Goal: Transaction & Acquisition: Obtain resource

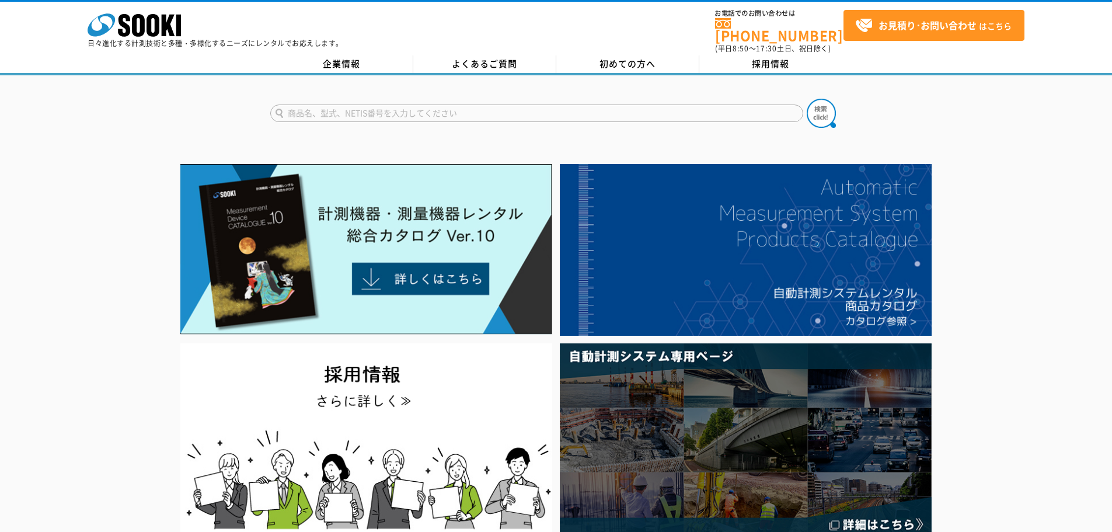
click at [421, 113] on input "text" at bounding box center [536, 113] width 533 height 18
type input "シュミットハンマー"
click at [827, 100] on img at bounding box center [820, 113] width 29 height 29
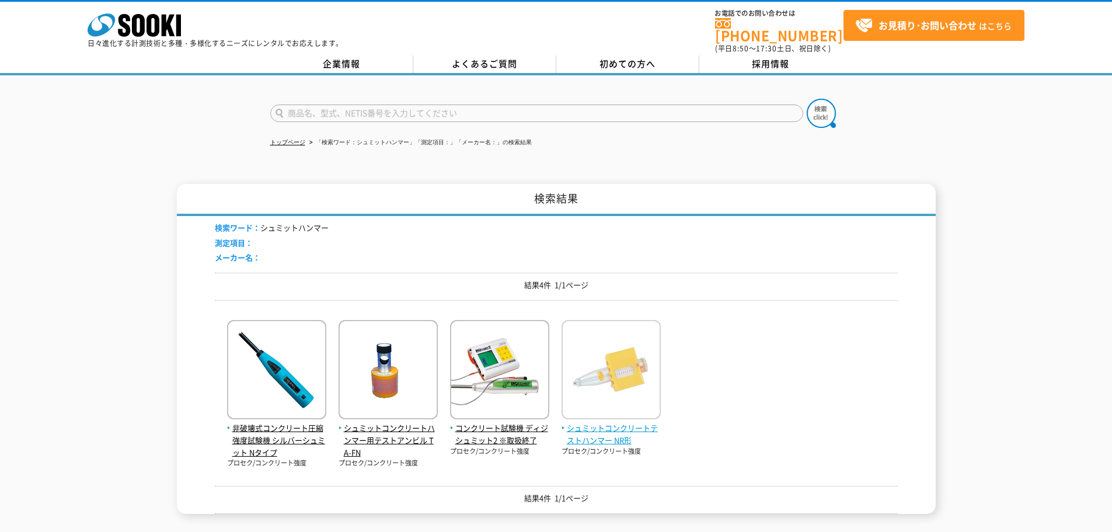
click at [621, 422] on span "シュミットコンクリートテストハンマー NR形" at bounding box center [610, 434] width 99 height 25
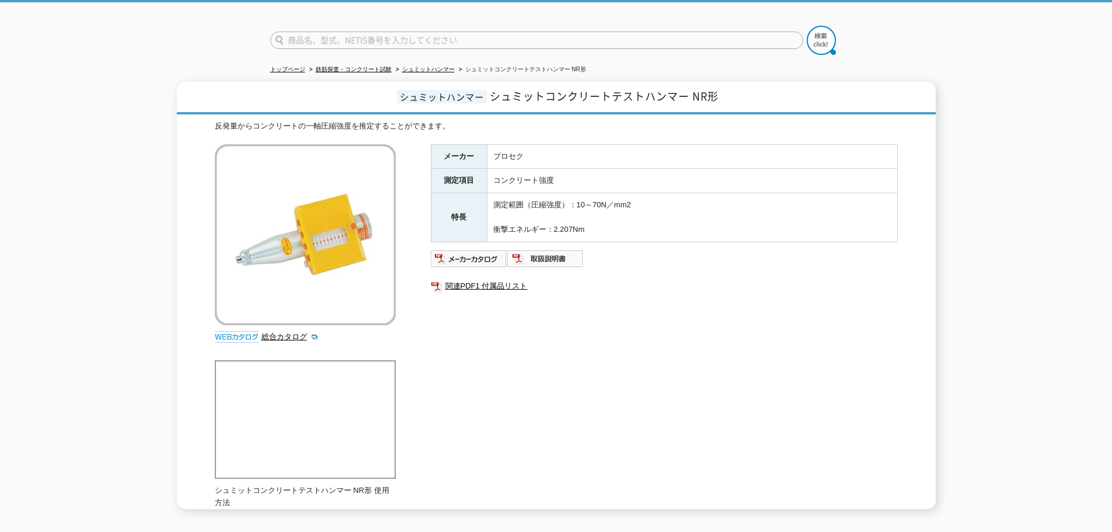
scroll to position [46, 0]
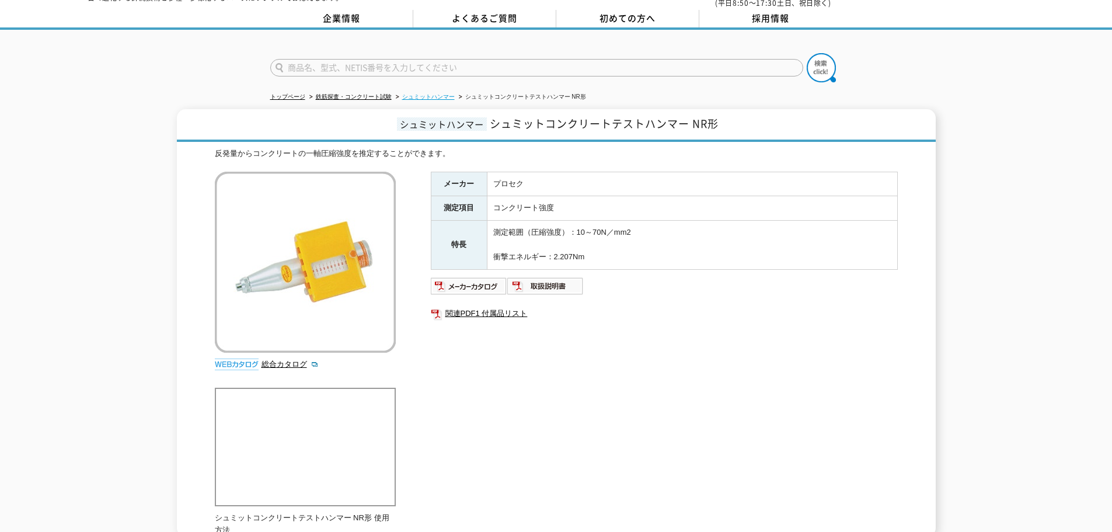
click at [425, 93] on link "シュミットハンマー" at bounding box center [428, 96] width 53 height 6
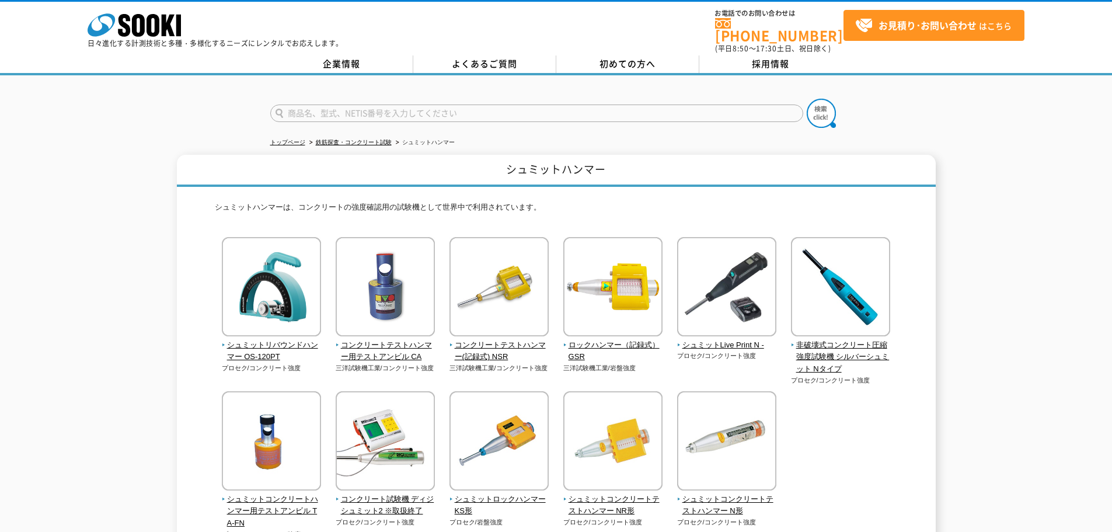
scroll to position [58, 0]
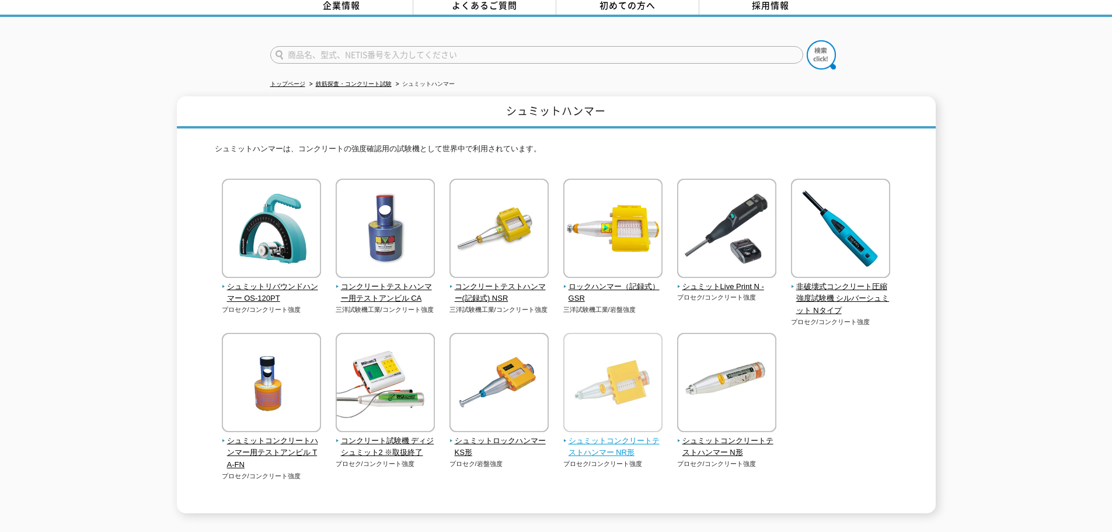
click at [637, 396] on img at bounding box center [612, 384] width 99 height 102
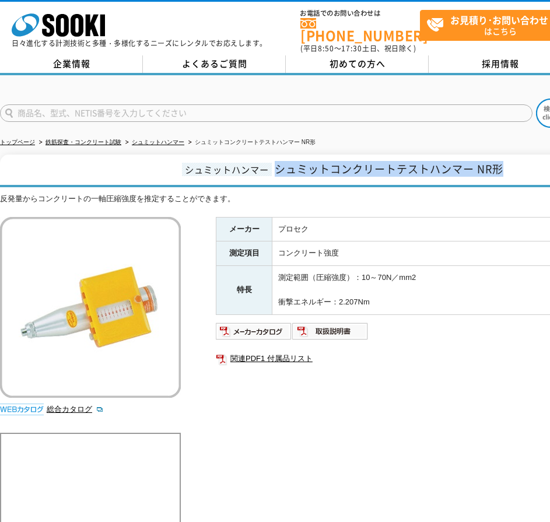
drag, startPoint x: 513, startPoint y: 166, endPoint x: 327, endPoint y: 182, distance: 186.2
click at [283, 165] on h1 "シュミットハンマー シュミットコンクリートテストハンマー NR形" at bounding box center [341, 171] width 683 height 33
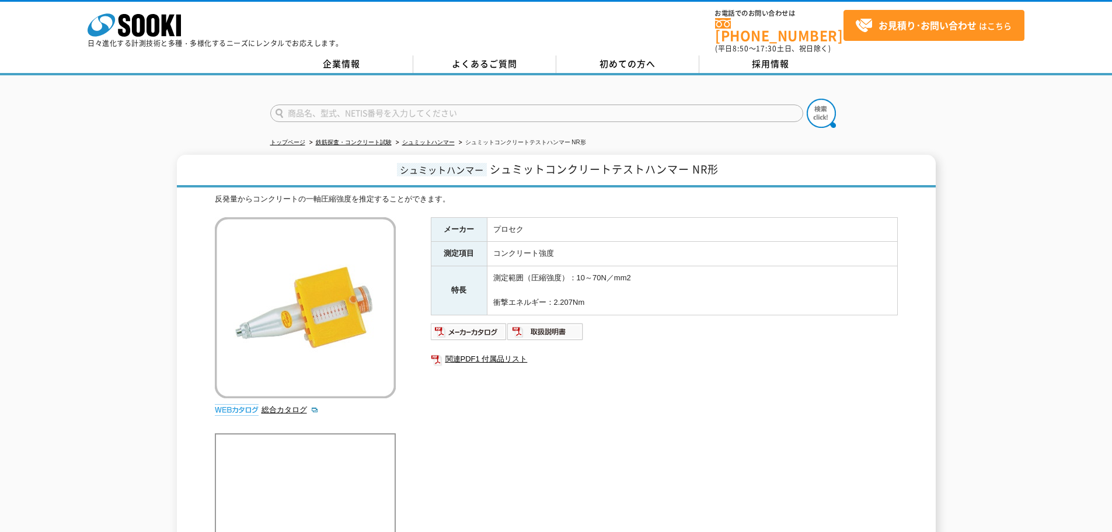
click at [747, 312] on div "メーカー プロセク 測定項目 コンクリート強度 特長 測定範囲（圧縮強度）：10～70N／mm2 衝撃エネルギー：2.207Nm 関連PDF1 付属品リスト" at bounding box center [664, 342] width 467 height 251
drag, startPoint x: 620, startPoint y: 296, endPoint x: 583, endPoint y: 230, distance: 76.0
click at [471, 219] on tbody "メーカー プロセク 測定項目 コンクリート強度 特長 測定範囲（圧縮強度）：10～70N／mm2 衝撃エネルギー：2.207Nm" at bounding box center [664, 265] width 466 height 97
click at [618, 229] on td "プロセク" at bounding box center [692, 229] width 410 height 25
drag, startPoint x: 602, startPoint y: 294, endPoint x: 540, endPoint y: 236, distance: 84.6
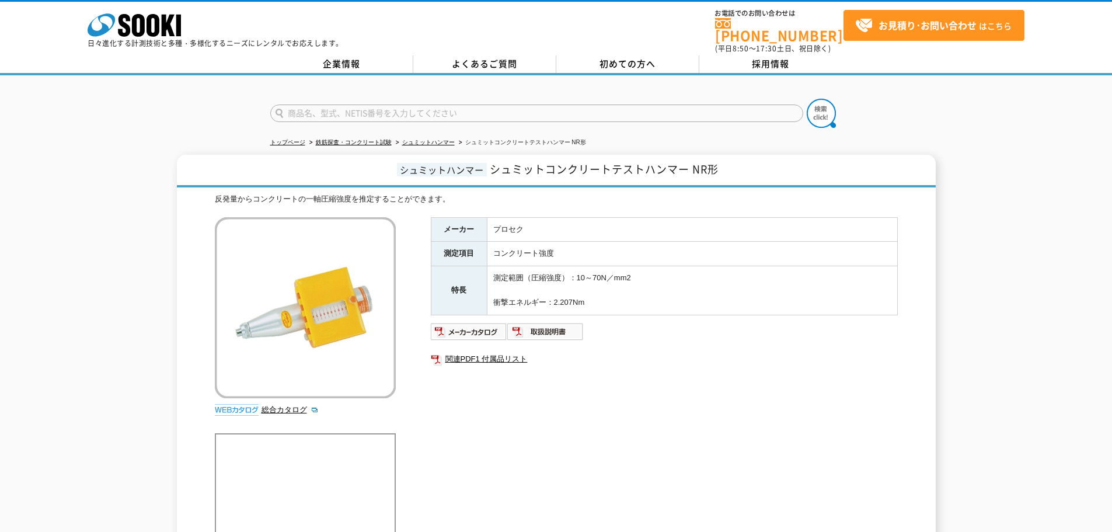
click at [448, 218] on tbody "メーカー プロセク 測定項目 コンクリート強度 特長 測定範囲（圧縮強度）：10～70N／mm2 衝撃エネルギー：2.207Nm" at bounding box center [664, 265] width 466 height 97
click at [683, 231] on td "プロセク" at bounding box center [692, 229] width 410 height 25
drag, startPoint x: 599, startPoint y: 298, endPoint x: 439, endPoint y: 229, distance: 173.8
click at [439, 229] on tbody "メーカー プロセク 測定項目 コンクリート強度 特長 測定範囲（圧縮強度）：10～70N／mm2 衝撃エネルギー：2.207Nm" at bounding box center [664, 265] width 466 height 97
click at [582, 217] on td "プロセク" at bounding box center [692, 229] width 410 height 25
